Goal: Task Accomplishment & Management: Manage account settings

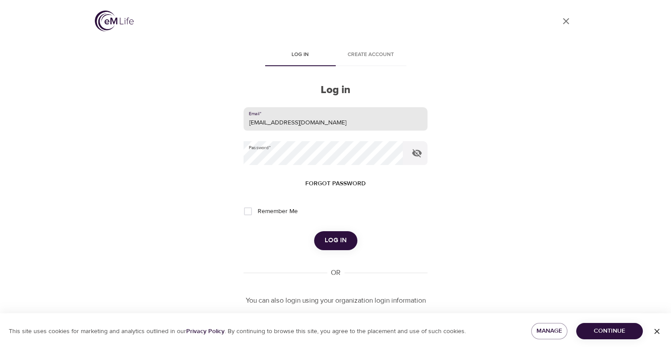
drag, startPoint x: 308, startPoint y: 122, endPoint x: 276, endPoint y: 124, distance: 32.3
click at [276, 124] on input "[EMAIL_ADDRESS][DOMAIN_NAME]" at bounding box center [334, 119] width 183 height 24
drag, startPoint x: 247, startPoint y: 121, endPoint x: 332, endPoint y: 114, distance: 85.4
click at [332, 115] on input "[EMAIL_ADDRESS][DOMAIN_NAME]" at bounding box center [334, 119] width 183 height 24
type input "[EMAIL_ADDRESS][PERSON_NAME][DOMAIN_NAME]"
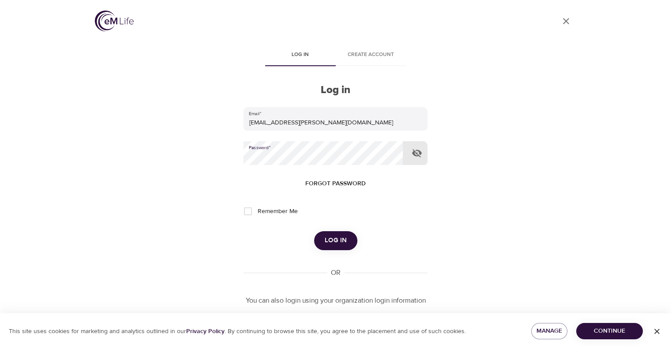
click at [198, 162] on div "User Profile Log in Create account Log in Email   * [EMAIL_ADDRESS][PERSON_NAME…" at bounding box center [335, 174] width 503 height 349
drag, startPoint x: 250, startPoint y: 210, endPoint x: 281, endPoint y: 222, distance: 32.8
click at [250, 210] on input "Remember Me" at bounding box center [248, 211] width 19 height 19
checkbox input "true"
click at [339, 241] on span "Log in" at bounding box center [336, 240] width 22 height 11
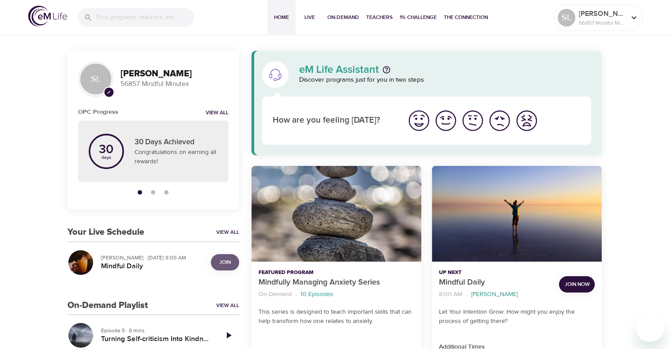
click at [224, 262] on span "Join" at bounding box center [224, 262] width 11 height 9
